Goal: Navigation & Orientation: Find specific page/section

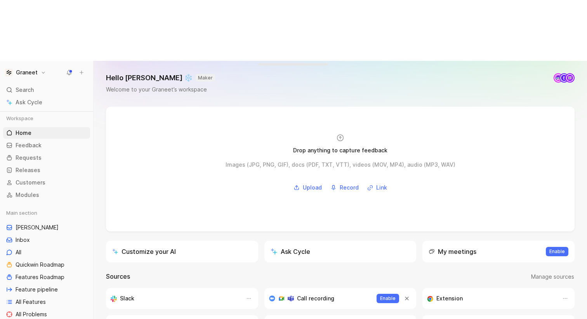
scroll to position [109, 0]
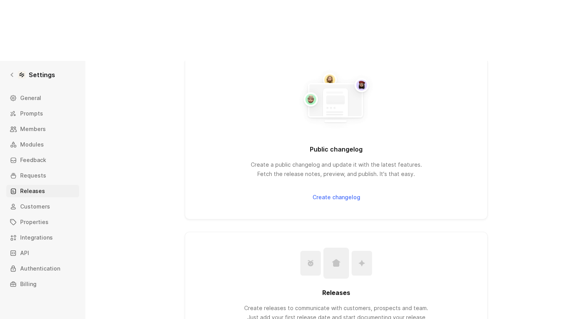
scroll to position [59, 0]
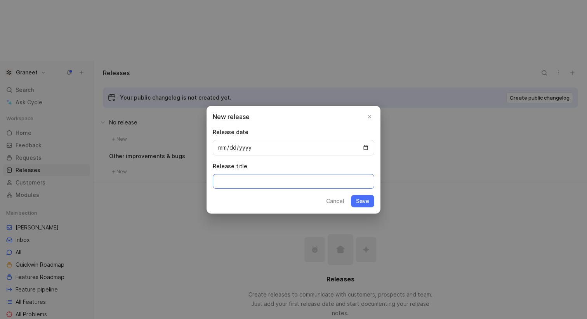
click at [257, 174] on input at bounding box center [293, 181] width 161 height 15
click at [332, 203] on button "Cancel" at bounding box center [334, 201] width 25 height 12
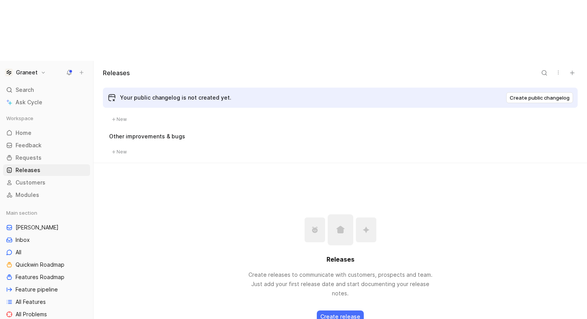
scroll to position [36, 0]
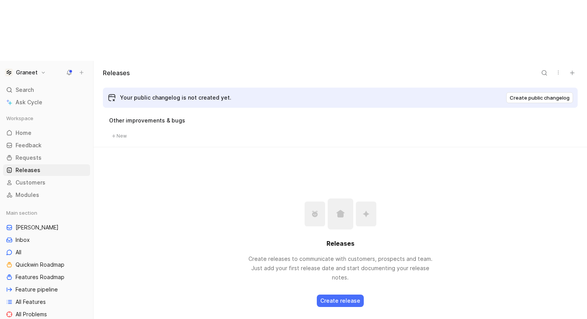
click at [343, 319] on link "Learn more about Releases" at bounding box center [340, 324] width 81 height 9
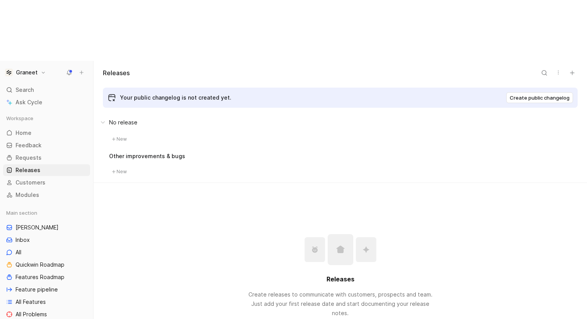
click at [525, 92] on button "Create public changelog" at bounding box center [539, 97] width 67 height 11
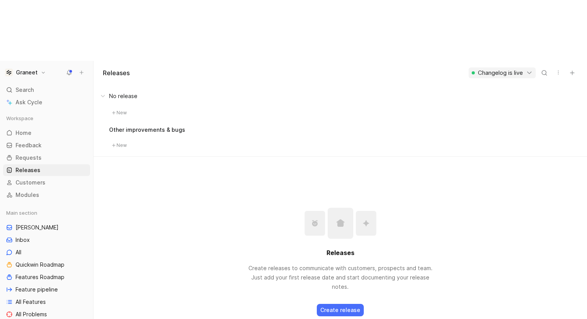
click at [502, 68] on button "Changelog is live" at bounding box center [501, 73] width 67 height 11
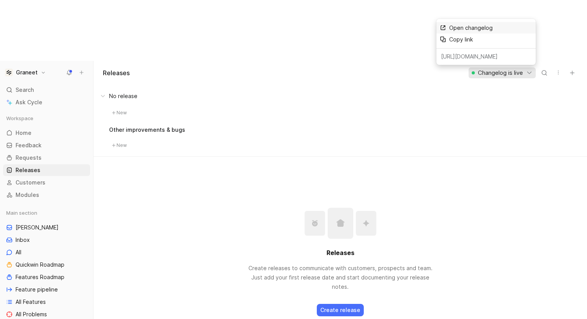
click at [466, 30] on span "Open changelog" at bounding box center [470, 27] width 43 height 7
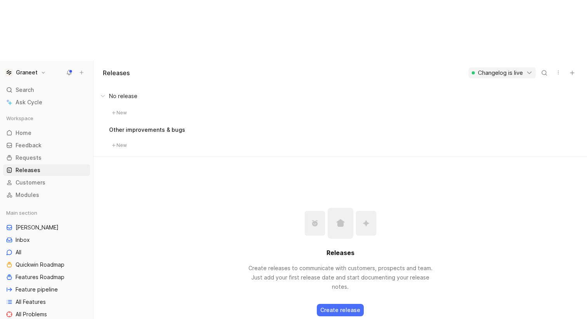
click at [552, 67] on button "button" at bounding box center [557, 72] width 11 height 11
click at [542, 29] on span "Changelog settings" at bounding box center [534, 27] width 51 height 7
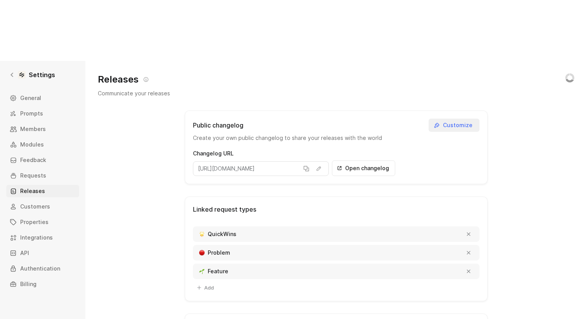
click at [459, 121] on span "Customize" at bounding box center [458, 125] width 31 height 9
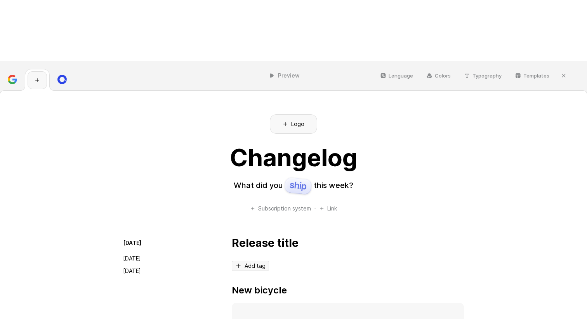
click at [297, 177] on img at bounding box center [298, 186] width 28 height 18
click at [37, 78] on use at bounding box center [37, 79] width 3 height 3
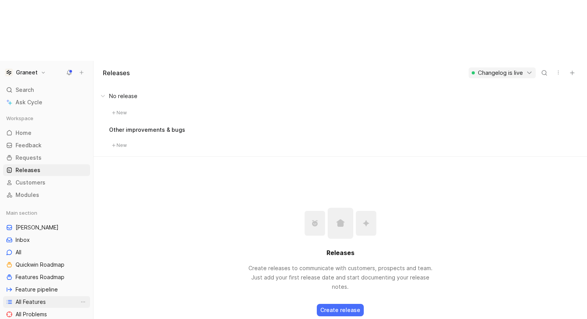
click at [40, 298] on span "All Features" at bounding box center [31, 302] width 30 height 8
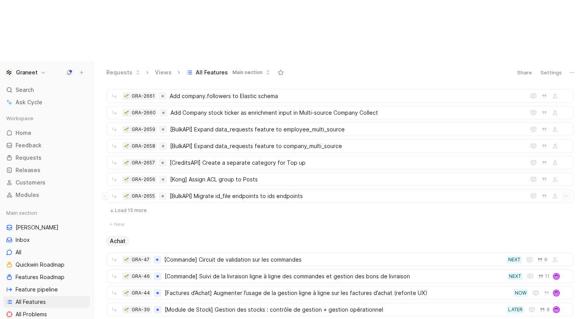
scroll to position [86, 0]
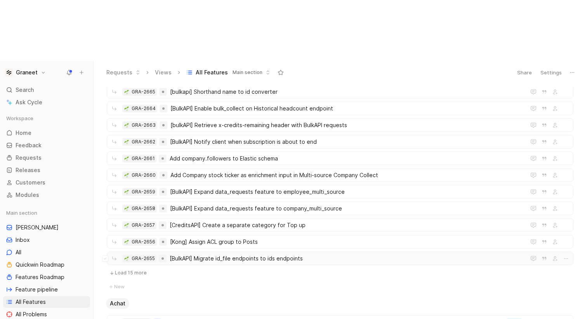
click at [262, 254] on span "[BulkAPI] Migrate id_file endpoints to ids endpoints" at bounding box center [346, 258] width 353 height 9
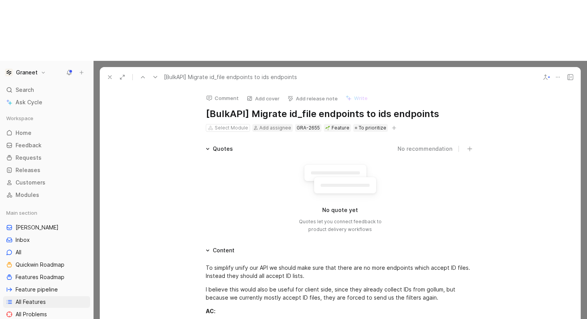
click at [110, 76] on use at bounding box center [109, 77] width 3 height 3
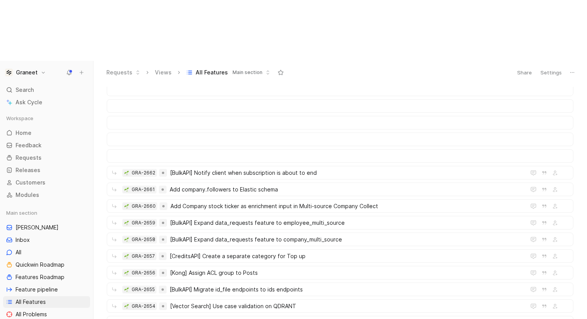
scroll to position [524, 0]
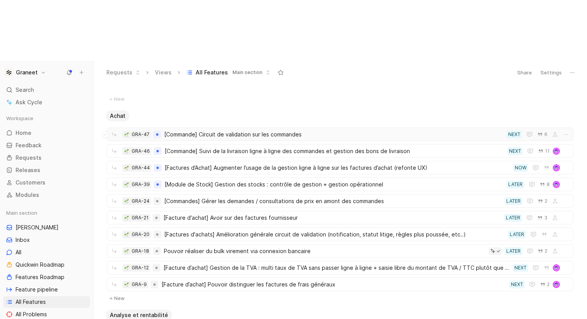
click at [239, 130] on span "[Commande] Circuit de validation sur les commandes" at bounding box center [333, 134] width 339 height 9
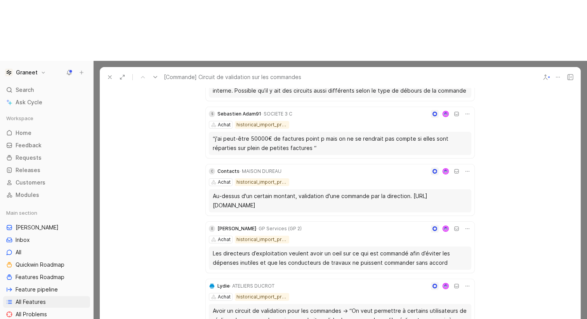
scroll to position [356, 0]
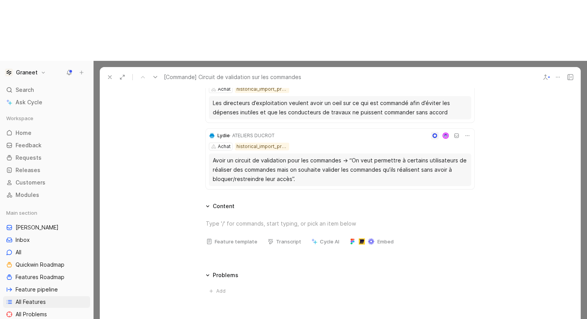
click at [326, 236] on button "Cycle AI" at bounding box center [325, 241] width 35 height 11
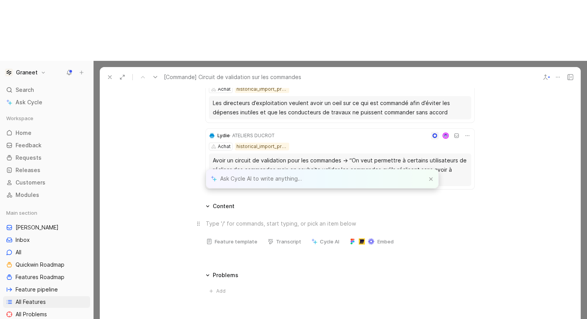
click at [287, 220] on div at bounding box center [340, 224] width 268 height 8
click at [274, 179] on div at bounding box center [322, 179] width 232 height 19
click at [26, 209] on span "Main section" at bounding box center [21, 213] width 31 height 8
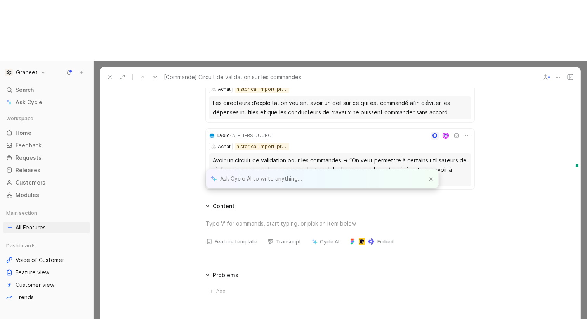
click at [111, 72] on button at bounding box center [109, 77] width 11 height 11
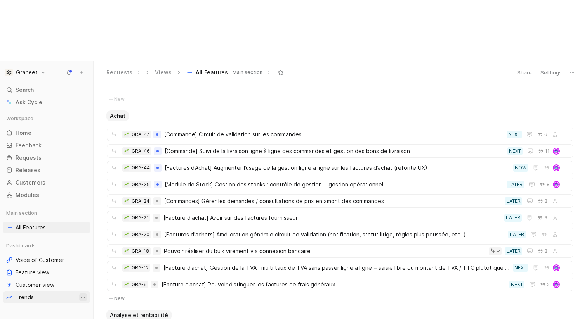
click at [86, 294] on button "View actions" at bounding box center [83, 298] width 8 height 8
click at [26, 69] on h1 "Graneet" at bounding box center [27, 72] width 22 height 7
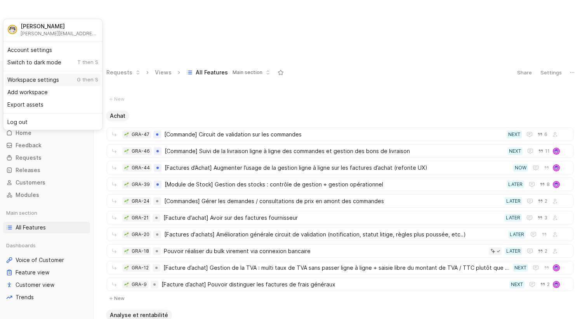
click at [59, 81] on div "Workspace settings G then S" at bounding box center [52, 80] width 95 height 12
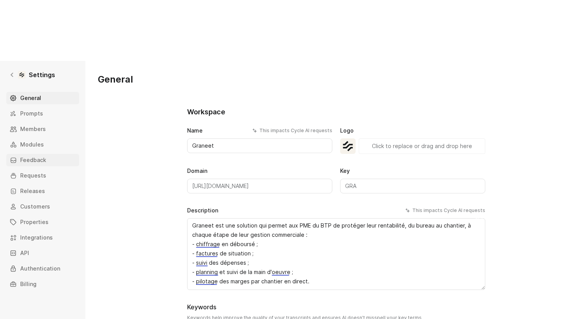
click at [38, 154] on link "Feedback" at bounding box center [42, 160] width 73 height 12
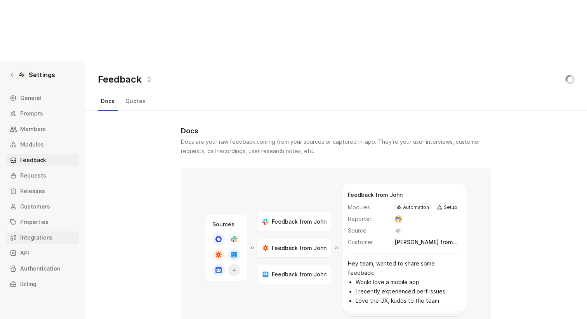
click at [40, 233] on span "Integrations" at bounding box center [36, 237] width 33 height 9
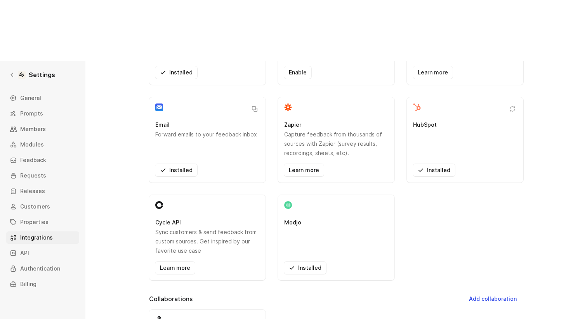
scroll to position [242, 0]
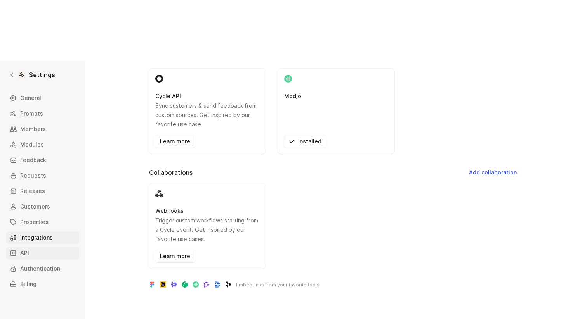
click at [41, 247] on link "API" at bounding box center [42, 253] width 73 height 12
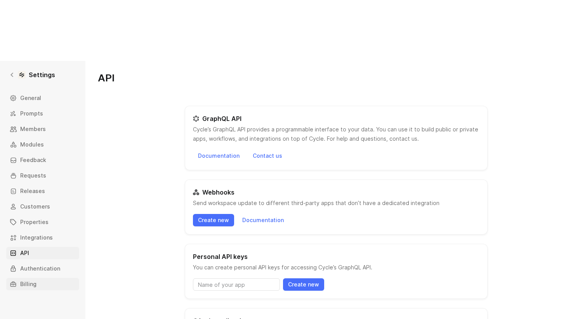
click at [41, 278] on link "Billing" at bounding box center [42, 284] width 73 height 12
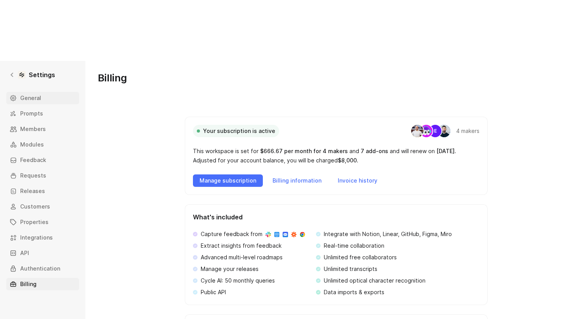
click at [41, 92] on link "General" at bounding box center [42, 98] width 73 height 12
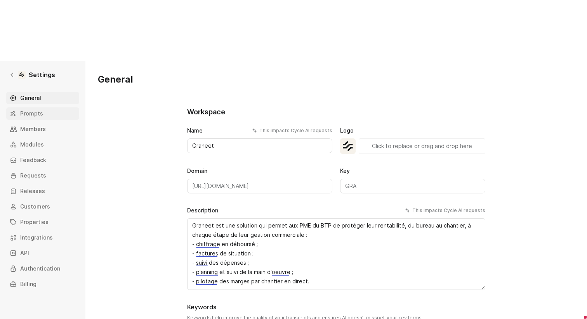
click at [30, 109] on span "Prompts" at bounding box center [31, 113] width 23 height 9
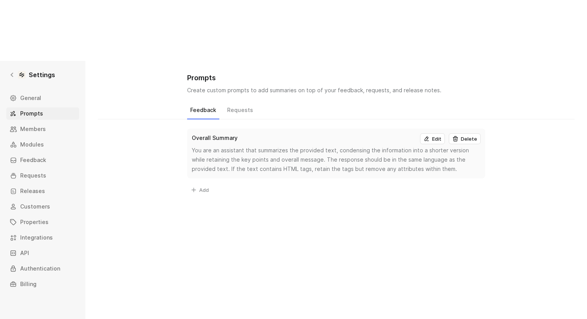
click at [33, 92] on div "General Prompts Members Modules Feedback Requests Releases Customers Properties…" at bounding box center [45, 191] width 78 height 199
click at [41, 125] on span "Members" at bounding box center [33, 129] width 26 height 9
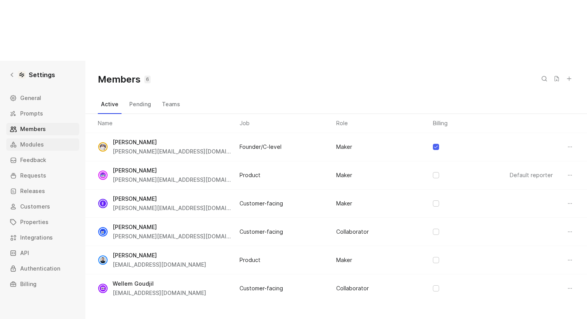
click at [44, 138] on link "Modules" at bounding box center [42, 144] width 73 height 12
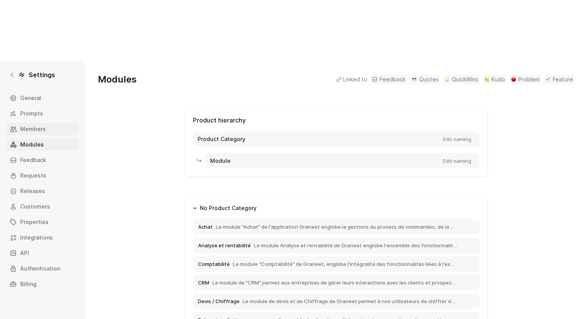
click at [40, 125] on span "Members" at bounding box center [33, 129] width 26 height 9
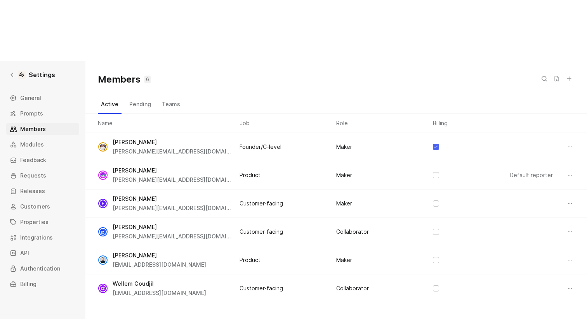
click at [40, 92] on div "General Prompts Members Modules Feedback Requests Releases Customers Properties…" at bounding box center [45, 191] width 78 height 199
click at [40, 156] on span "Feedback" at bounding box center [33, 160] width 26 height 9
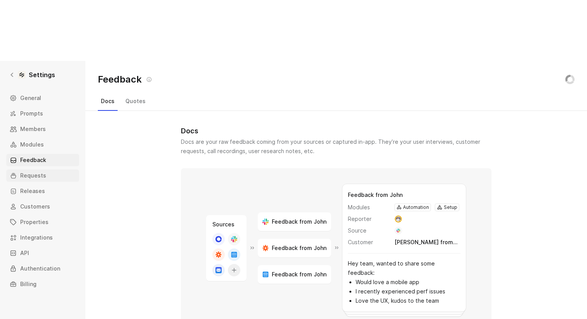
click at [47, 170] on link "Requests" at bounding box center [42, 176] width 73 height 12
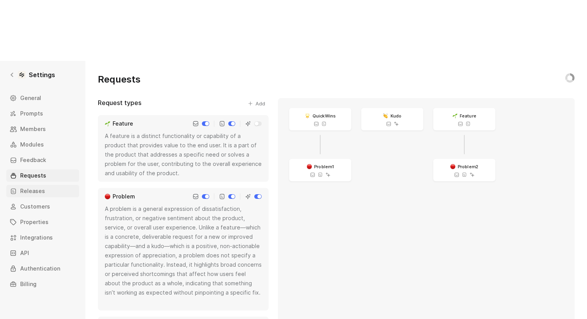
click at [44, 185] on link "Releases" at bounding box center [42, 191] width 73 height 12
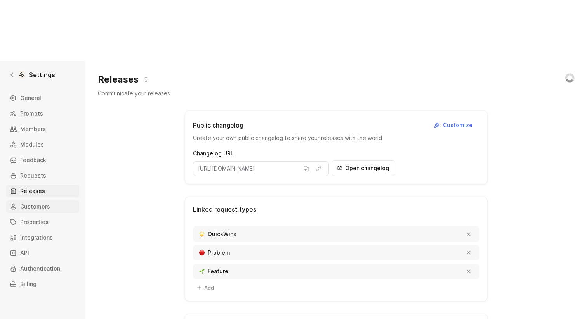
click at [46, 202] on span "Customers" at bounding box center [35, 206] width 30 height 9
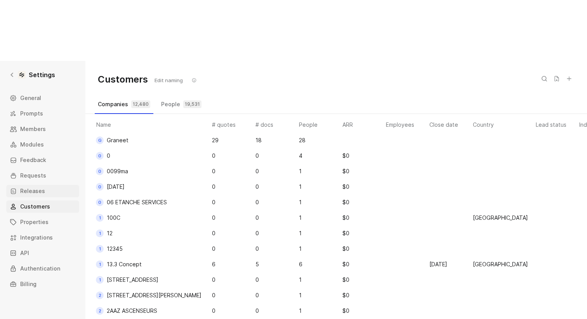
click at [40, 187] on span "Releases" at bounding box center [32, 191] width 25 height 9
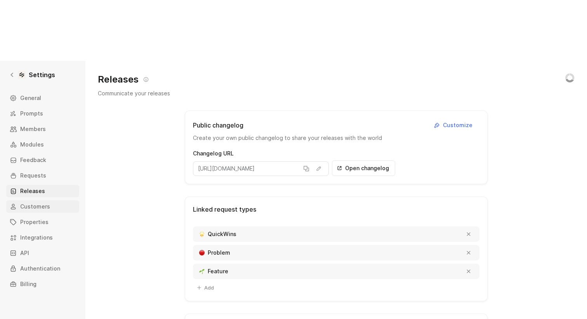
click at [36, 202] on span "Customers" at bounding box center [35, 206] width 30 height 9
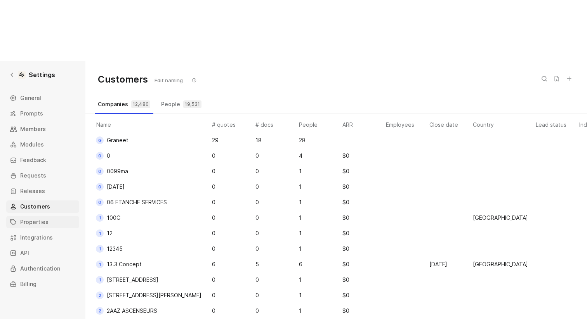
click at [37, 218] on span "Properties" at bounding box center [34, 222] width 28 height 9
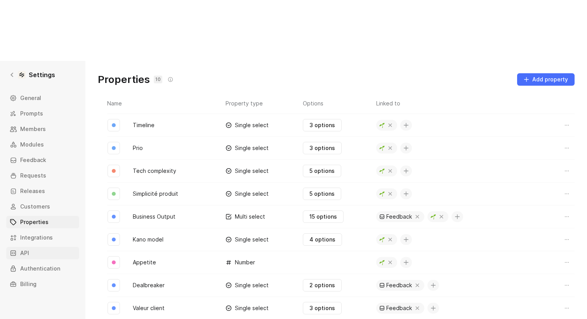
click at [35, 247] on link "API" at bounding box center [42, 253] width 73 height 12
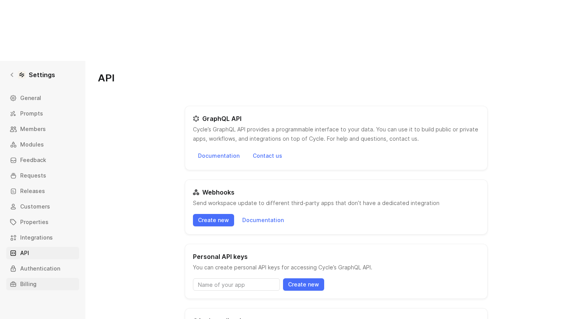
click at [53, 278] on link "Billing" at bounding box center [42, 284] width 73 height 12
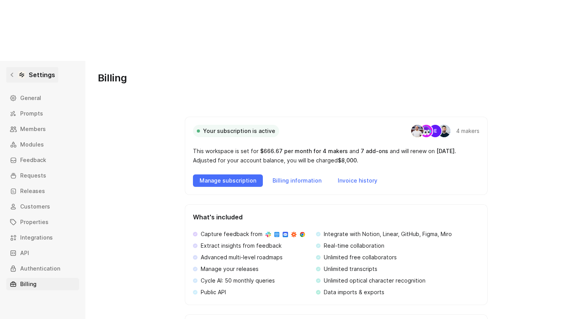
click at [7, 67] on link "Settings" at bounding box center [32, 75] width 52 height 16
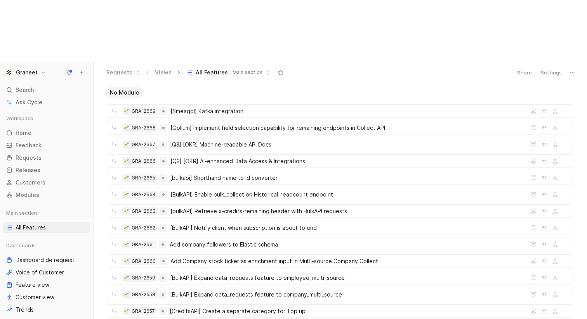
click at [68, 69] on icon at bounding box center [69, 72] width 6 height 6
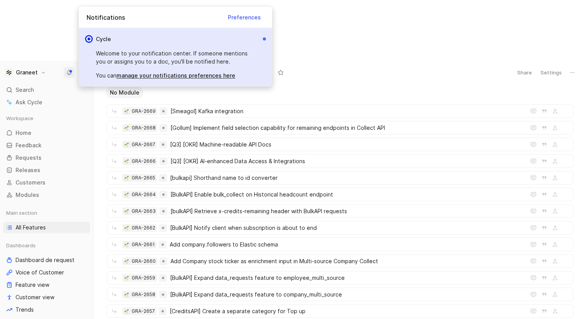
click at [249, 16] on span "Preferences" at bounding box center [244, 16] width 33 height 9
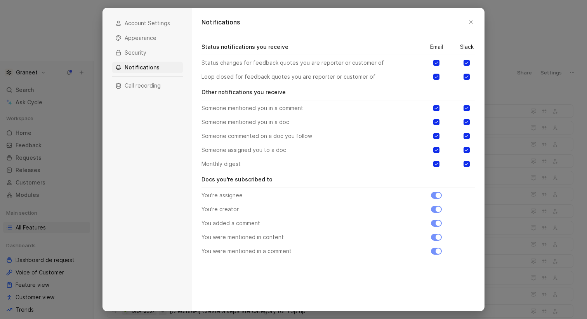
click at [506, 223] on div at bounding box center [293, 159] width 587 height 319
